Goal: Navigation & Orientation: Find specific page/section

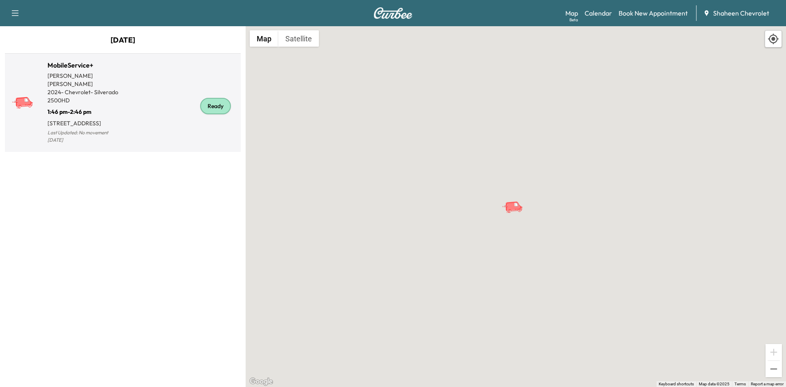
click at [164, 96] on div "Ready" at bounding box center [180, 106] width 115 height 79
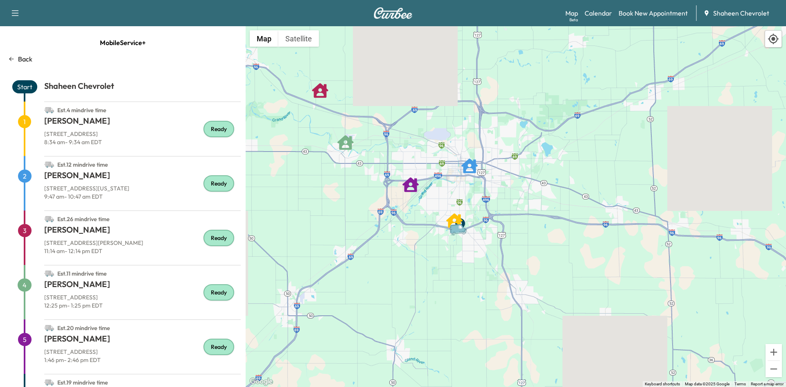
drag, startPoint x: 441, startPoint y: 193, endPoint x: 359, endPoint y: 169, distance: 86.2
click at [359, 169] on div "To activate drag with keyboard, press Alt + Enter. Once in keyboard drag state,…" at bounding box center [516, 206] width 540 height 361
click at [606, 13] on link "Calendar" at bounding box center [598, 13] width 27 height 10
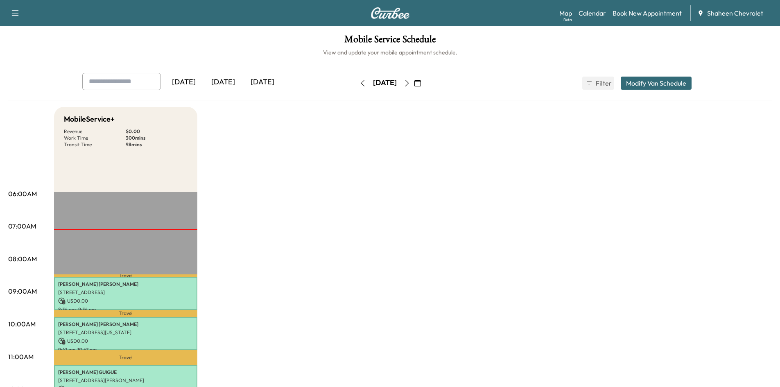
click at [410, 83] on icon "button" at bounding box center [407, 83] width 7 height 7
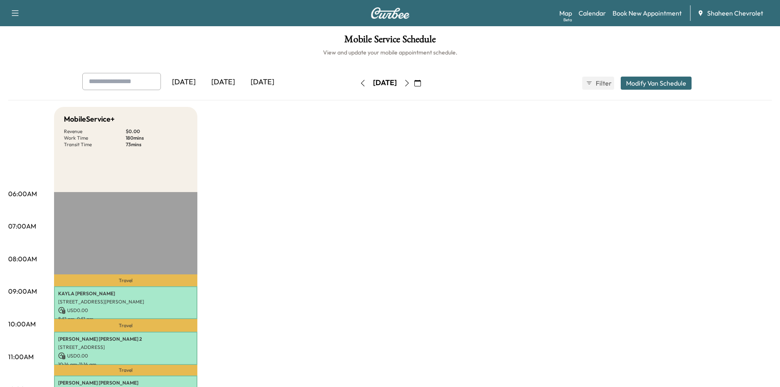
click at [359, 86] on icon "button" at bounding box center [362, 83] width 7 height 7
